Goal: Entertainment & Leisure: Browse casually

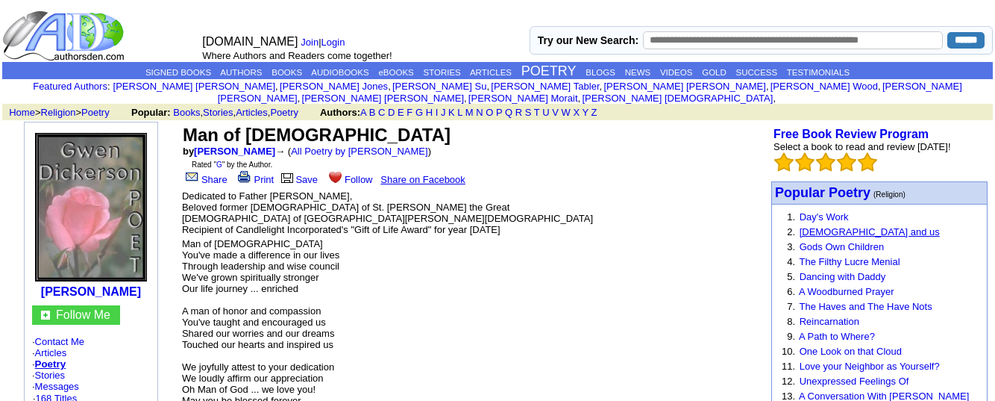
click at [821, 226] on link "[DEMOGRAPHIC_DATA] and us" at bounding box center [870, 231] width 140 height 11
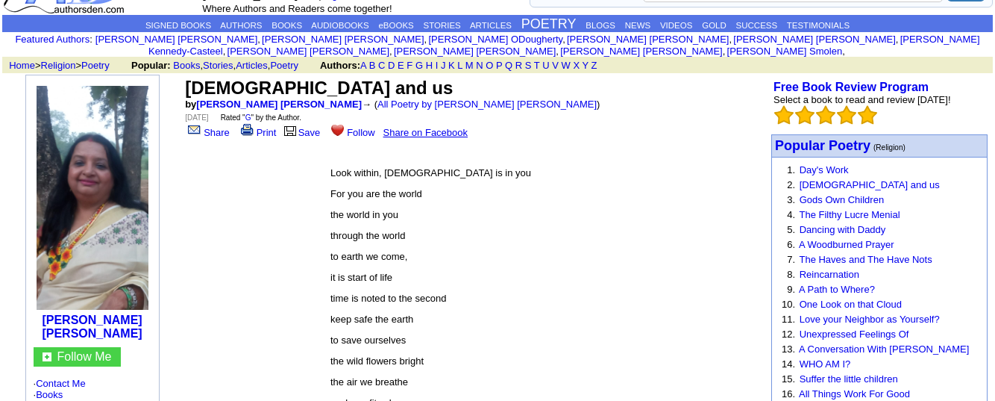
scroll to position [45, 0]
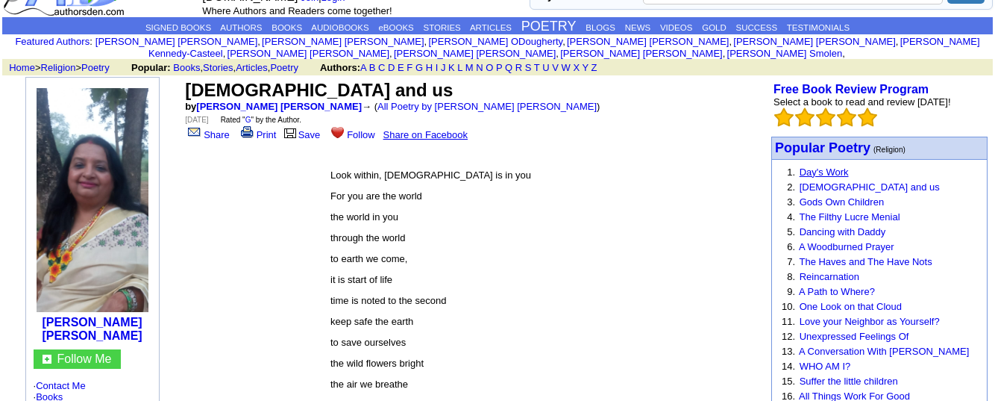
click at [816, 166] on link "Day's Work" at bounding box center [824, 171] width 49 height 11
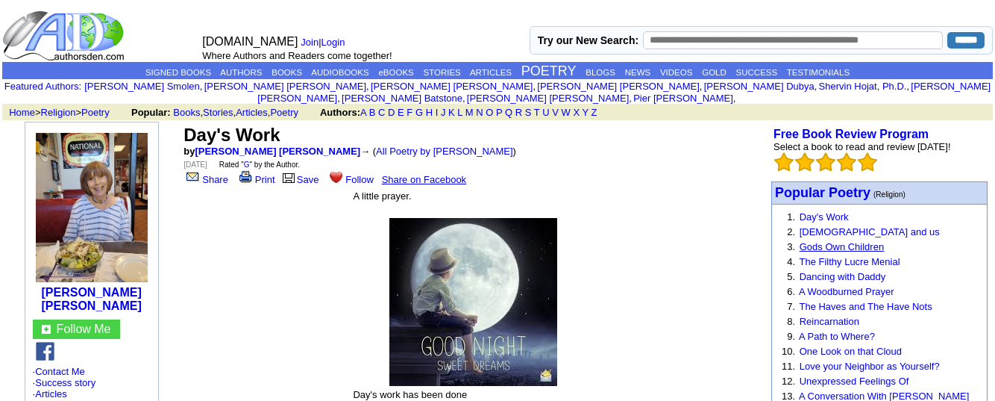
click at [828, 241] on link "Gods Own Children" at bounding box center [842, 246] width 84 height 11
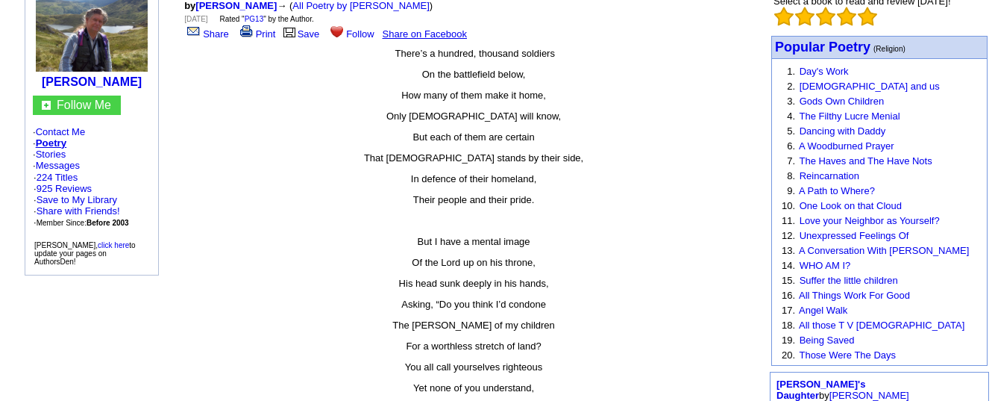
scroll to position [147, 0]
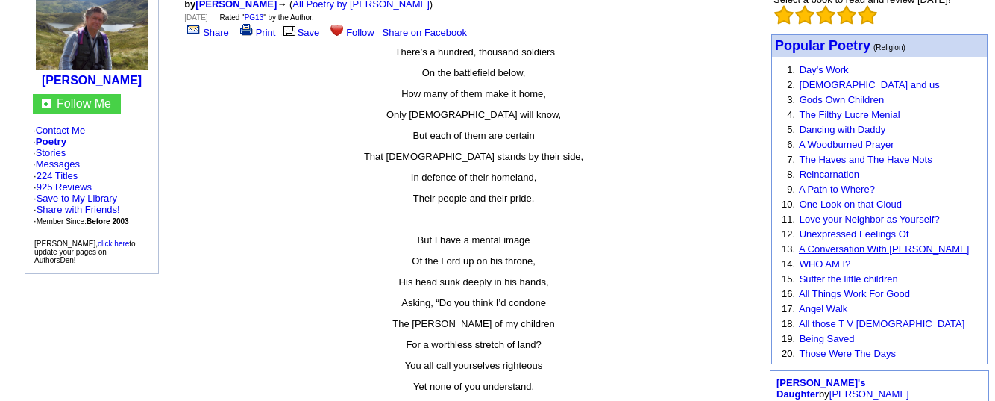
click at [859, 243] on link "A Conversation With [PERSON_NAME]" at bounding box center [884, 248] width 170 height 11
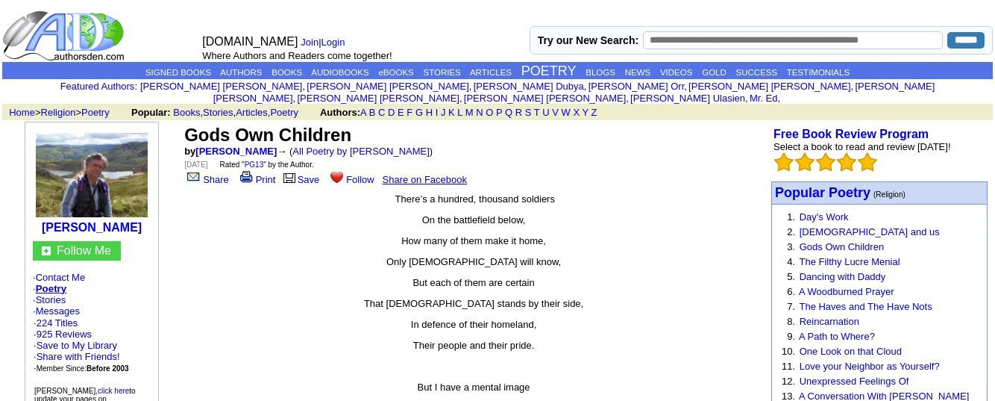
scroll to position [147, 0]
